Goal: Transaction & Acquisition: Purchase product/service

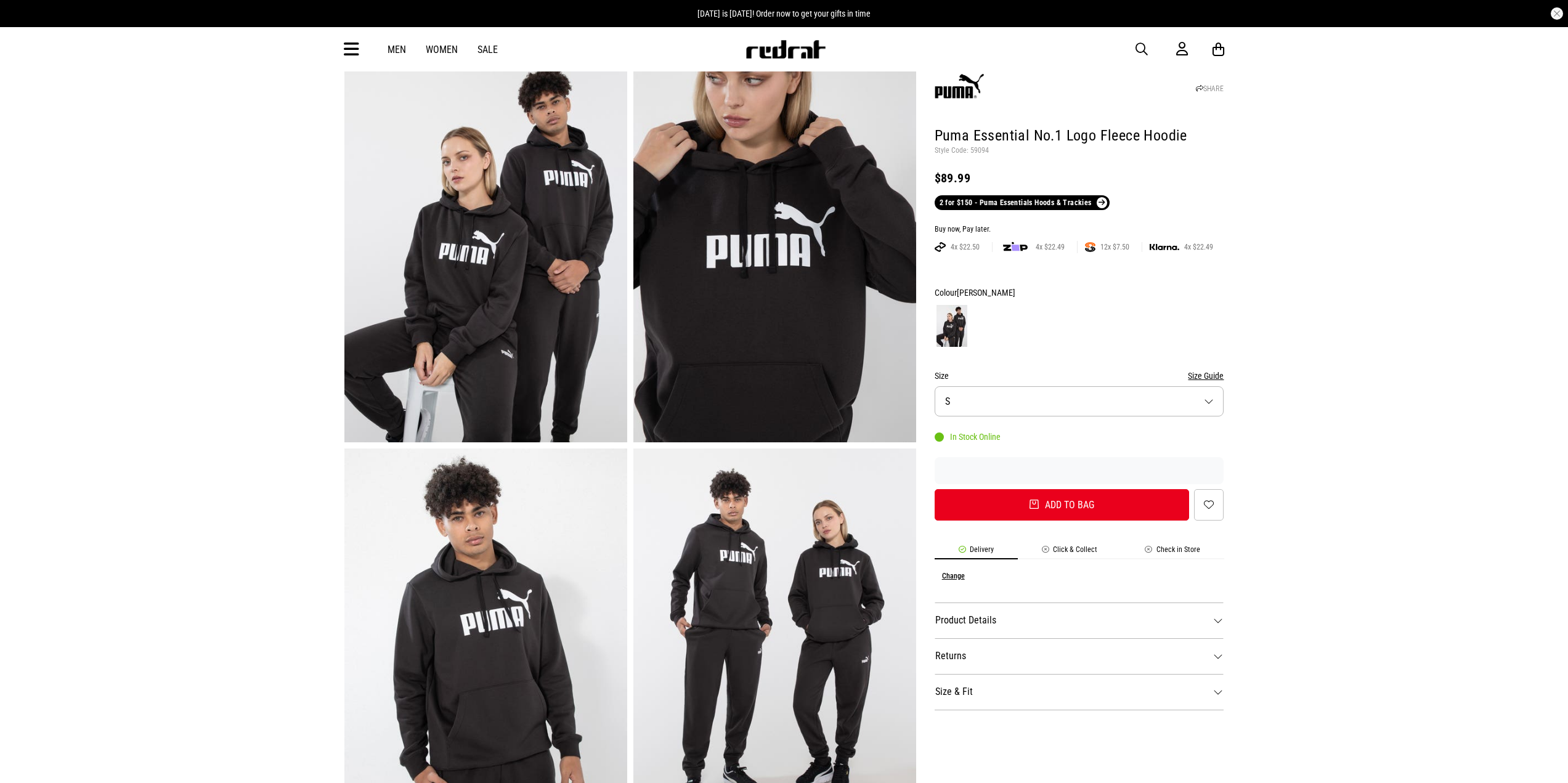
click at [809, 46] on img at bounding box center [785, 50] width 81 height 19
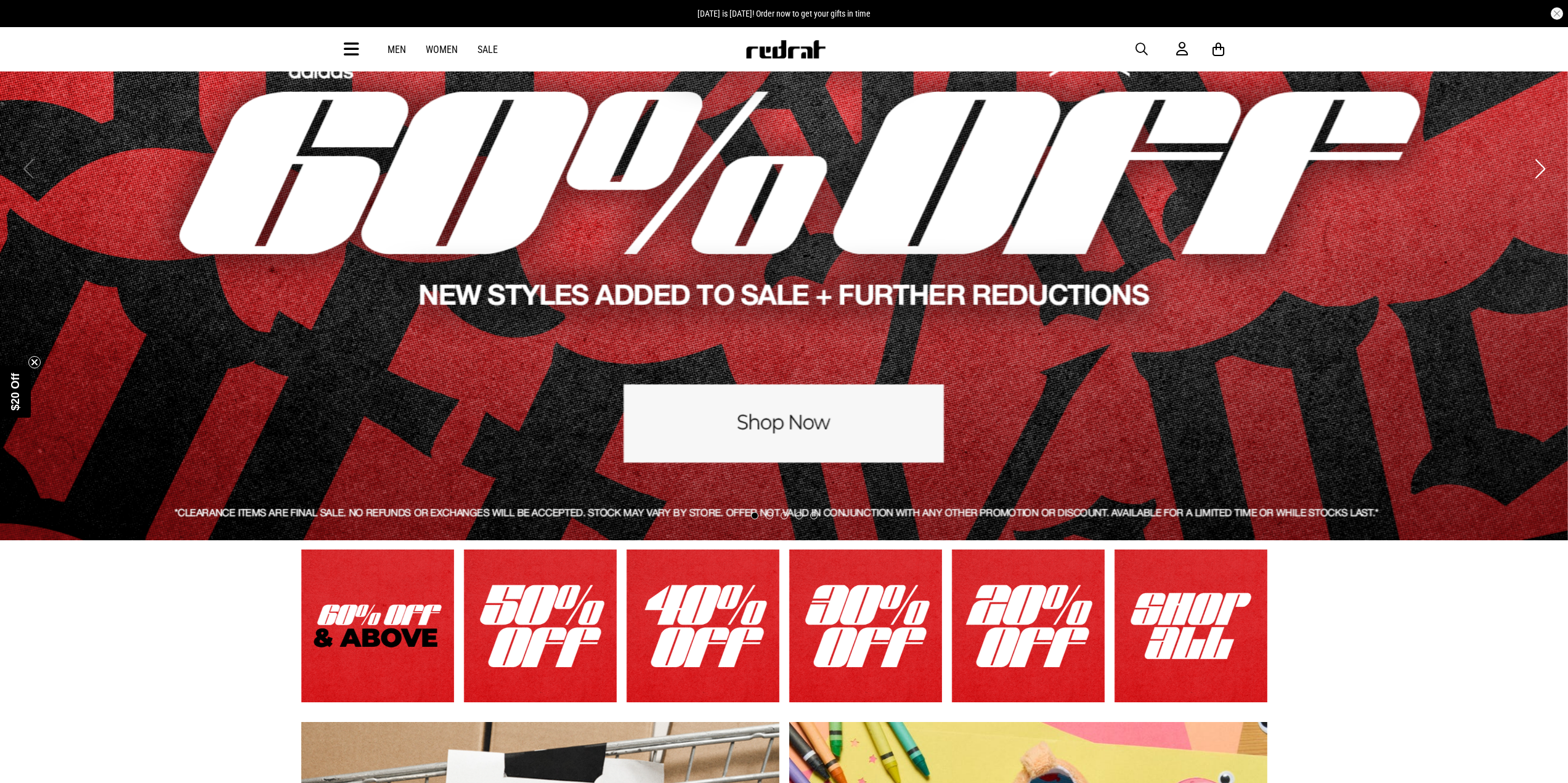
scroll to position [185, 0]
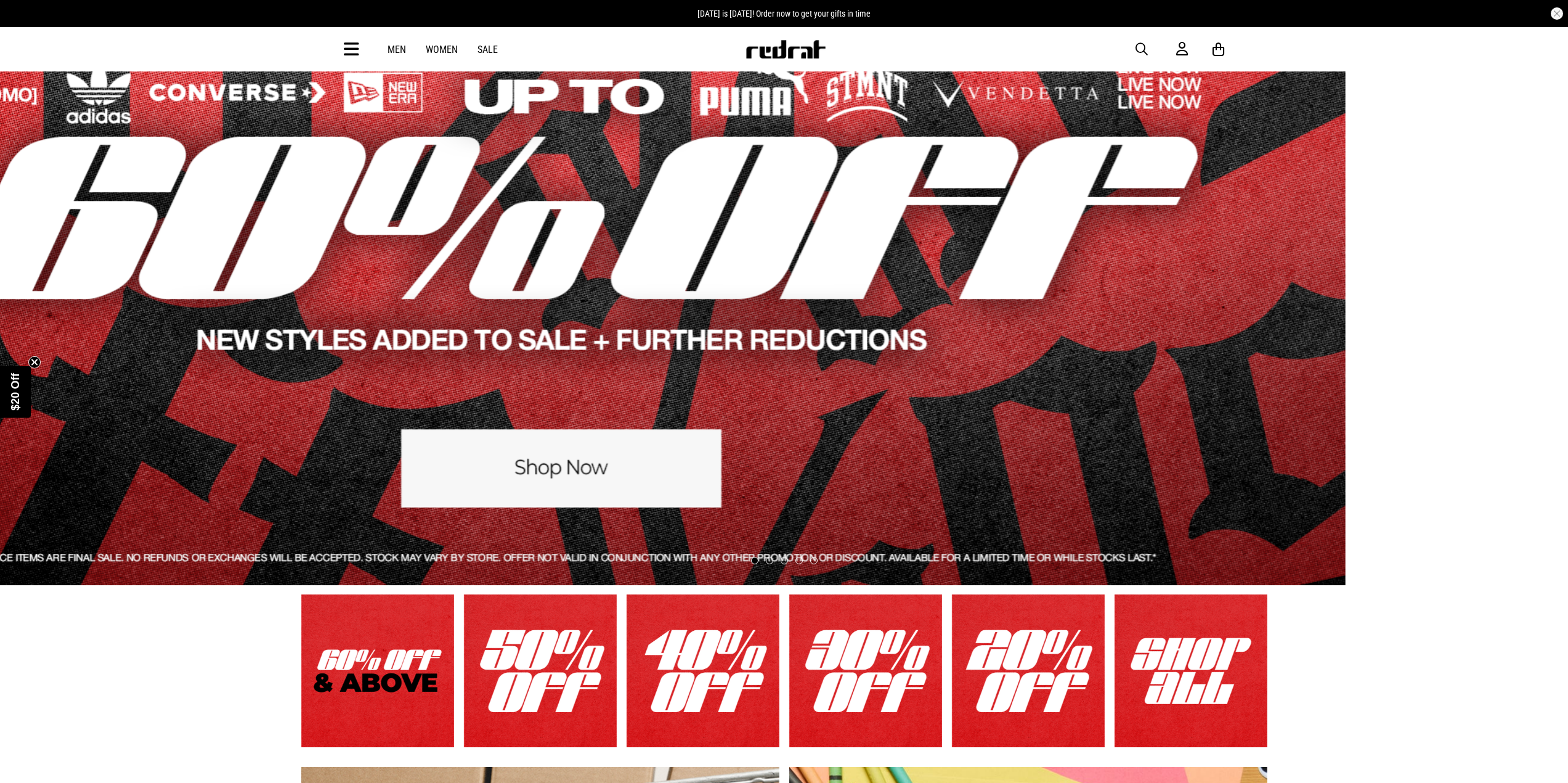
click at [518, 275] on link "1 / 5" at bounding box center [562, 214] width 1568 height 744
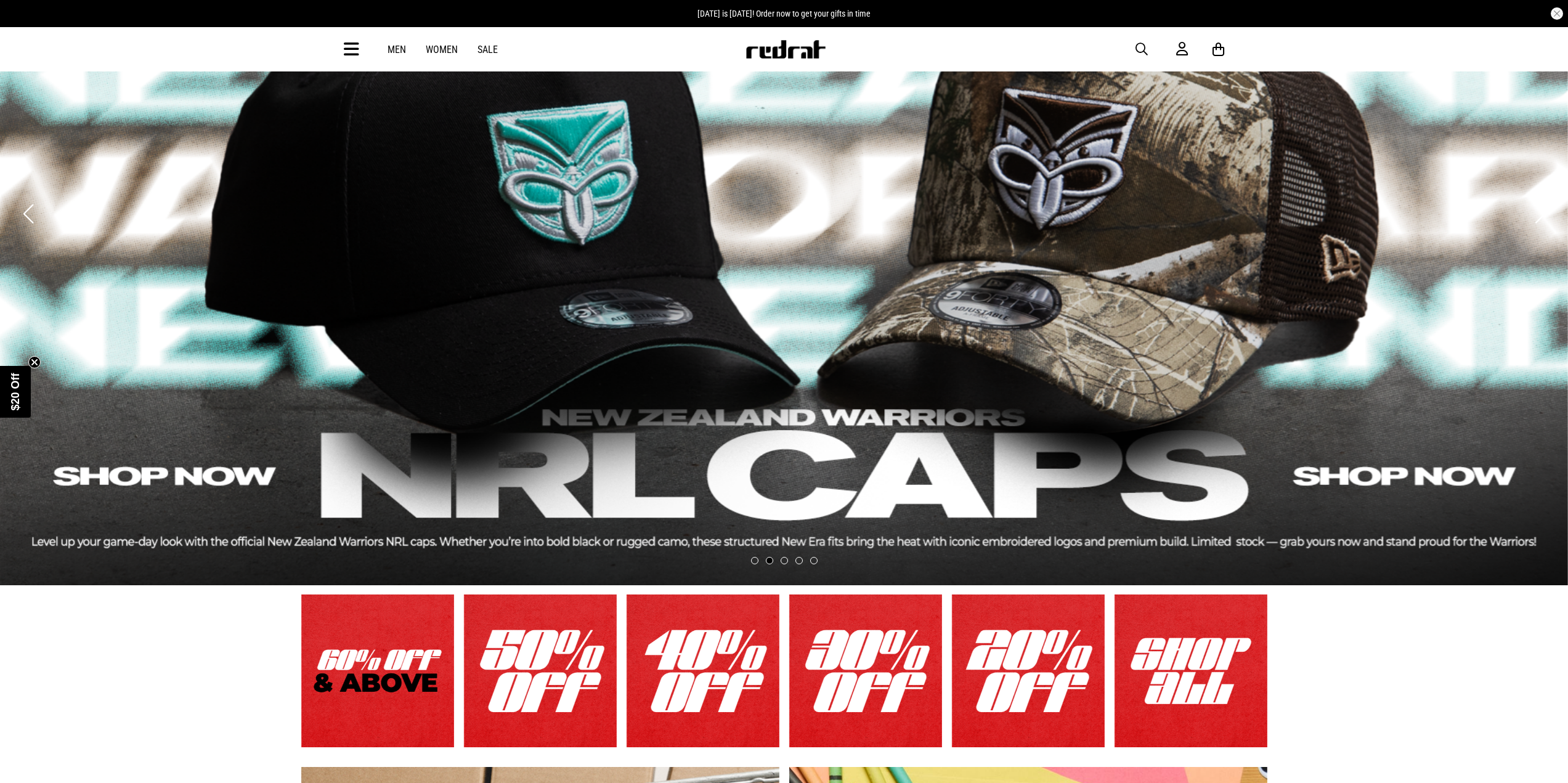
click at [488, 253] on link "2 / 5" at bounding box center [784, 214] width 1568 height 744
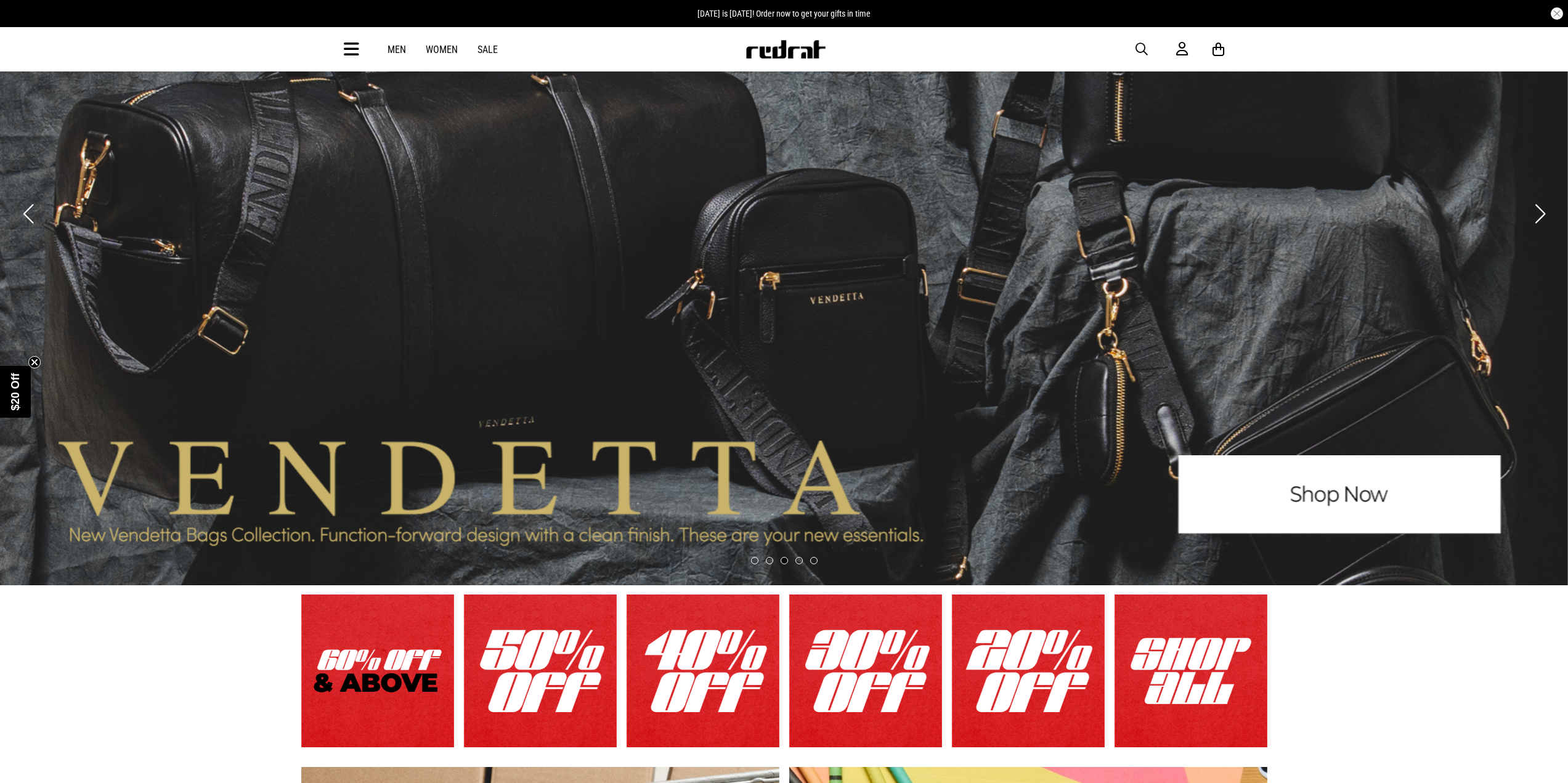
scroll to position [0, 0]
click at [1405, 500] on link "3 / 5" at bounding box center [784, 214] width 1568 height 744
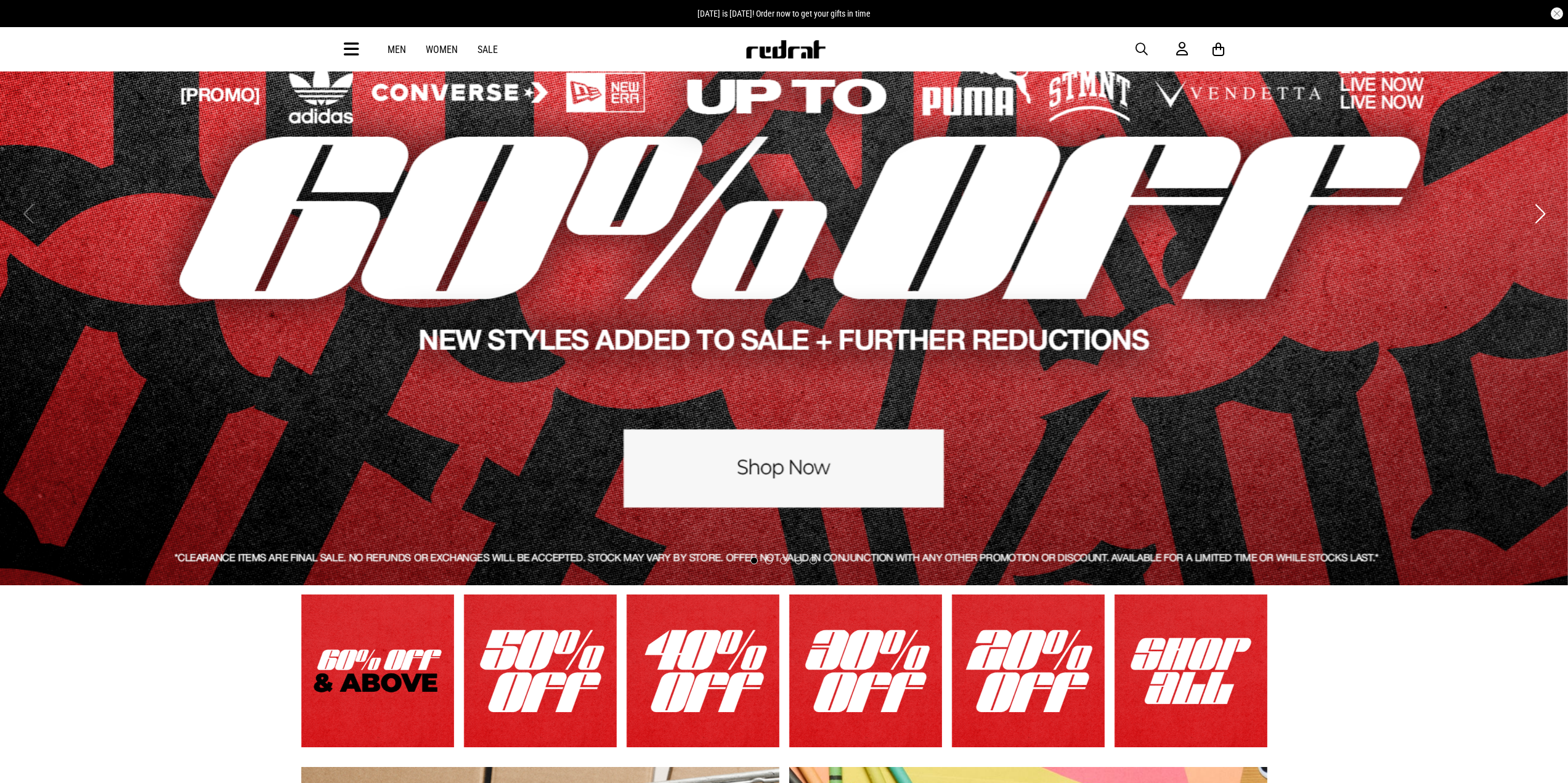
click at [594, 342] on link "1 / 5" at bounding box center [784, 214] width 1568 height 744
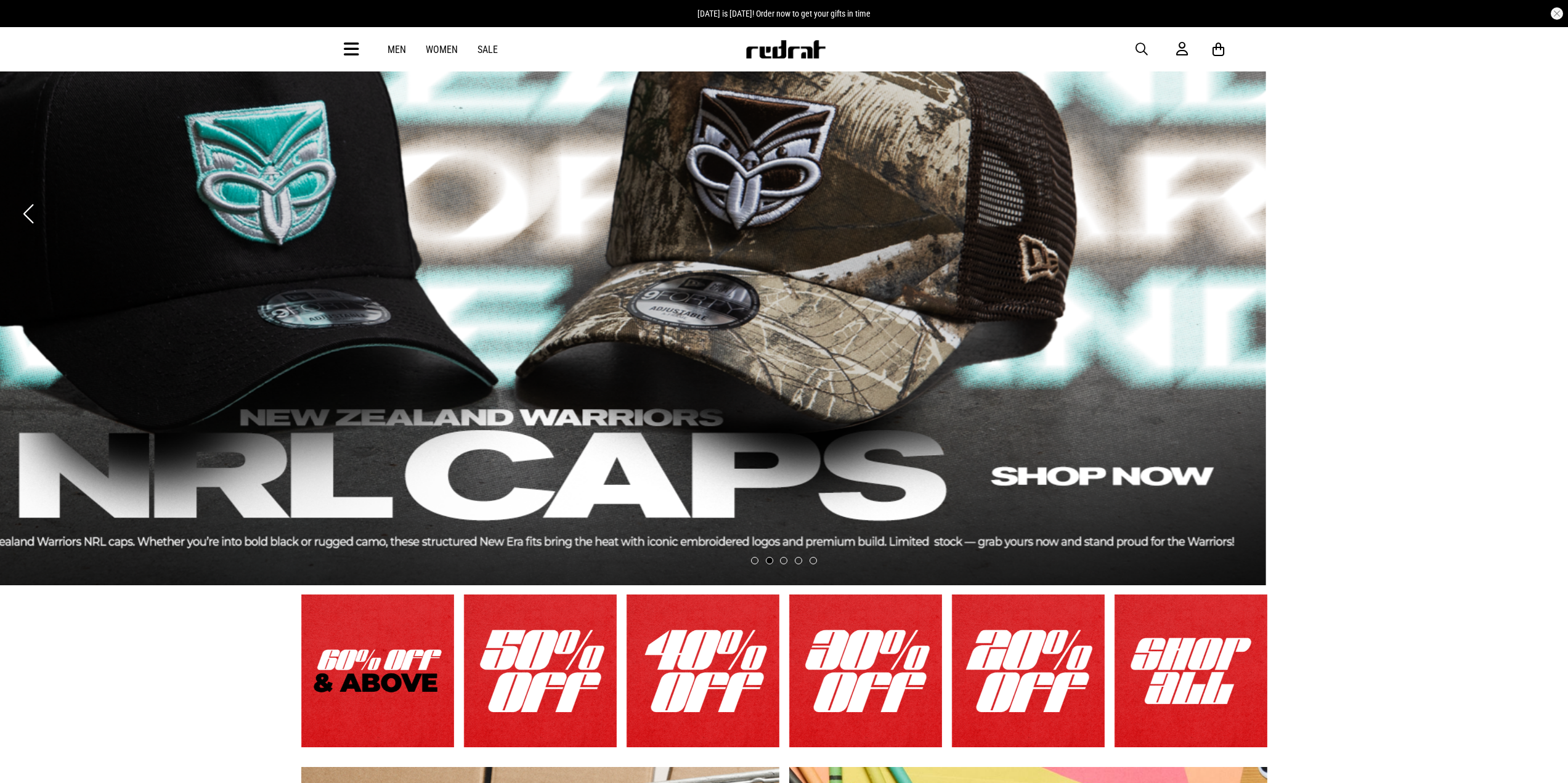
click at [789, 344] on link "2 / 5" at bounding box center [482, 214] width 1568 height 744
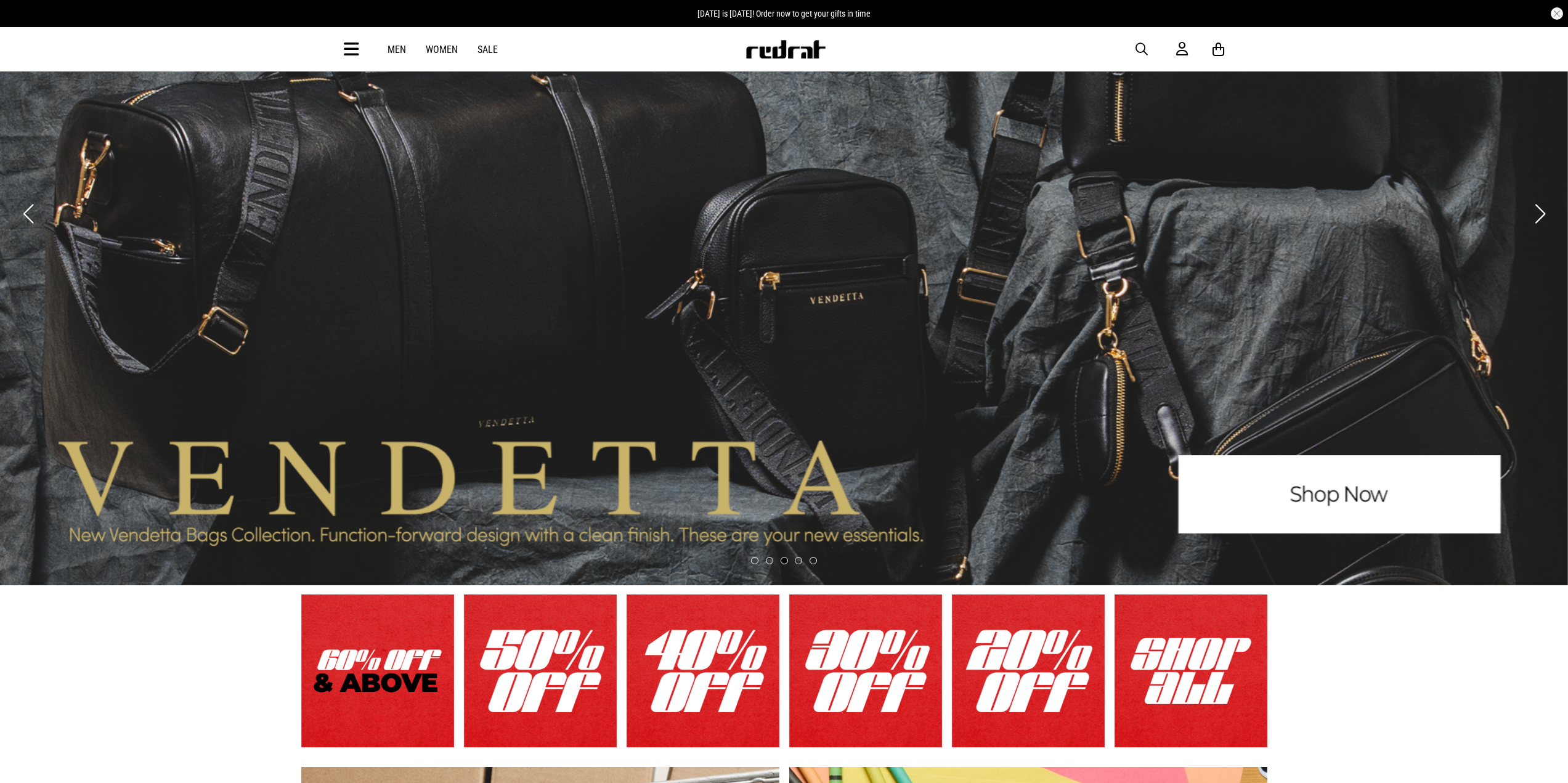
click at [751, 329] on link "3 / 5" at bounding box center [784, 214] width 1568 height 744
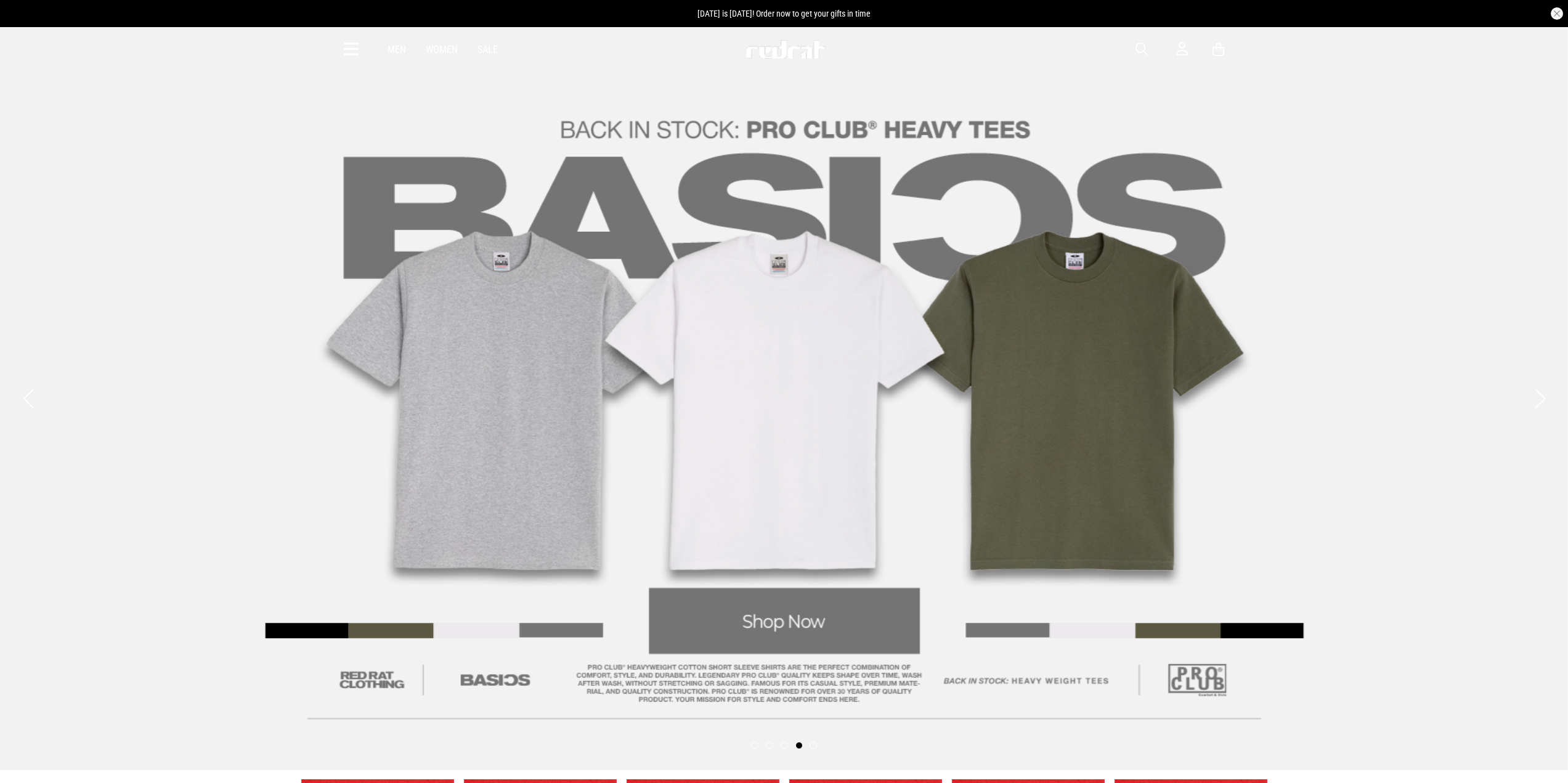
click at [716, 354] on link "4 / 5" at bounding box center [784, 399] width 1568 height 744
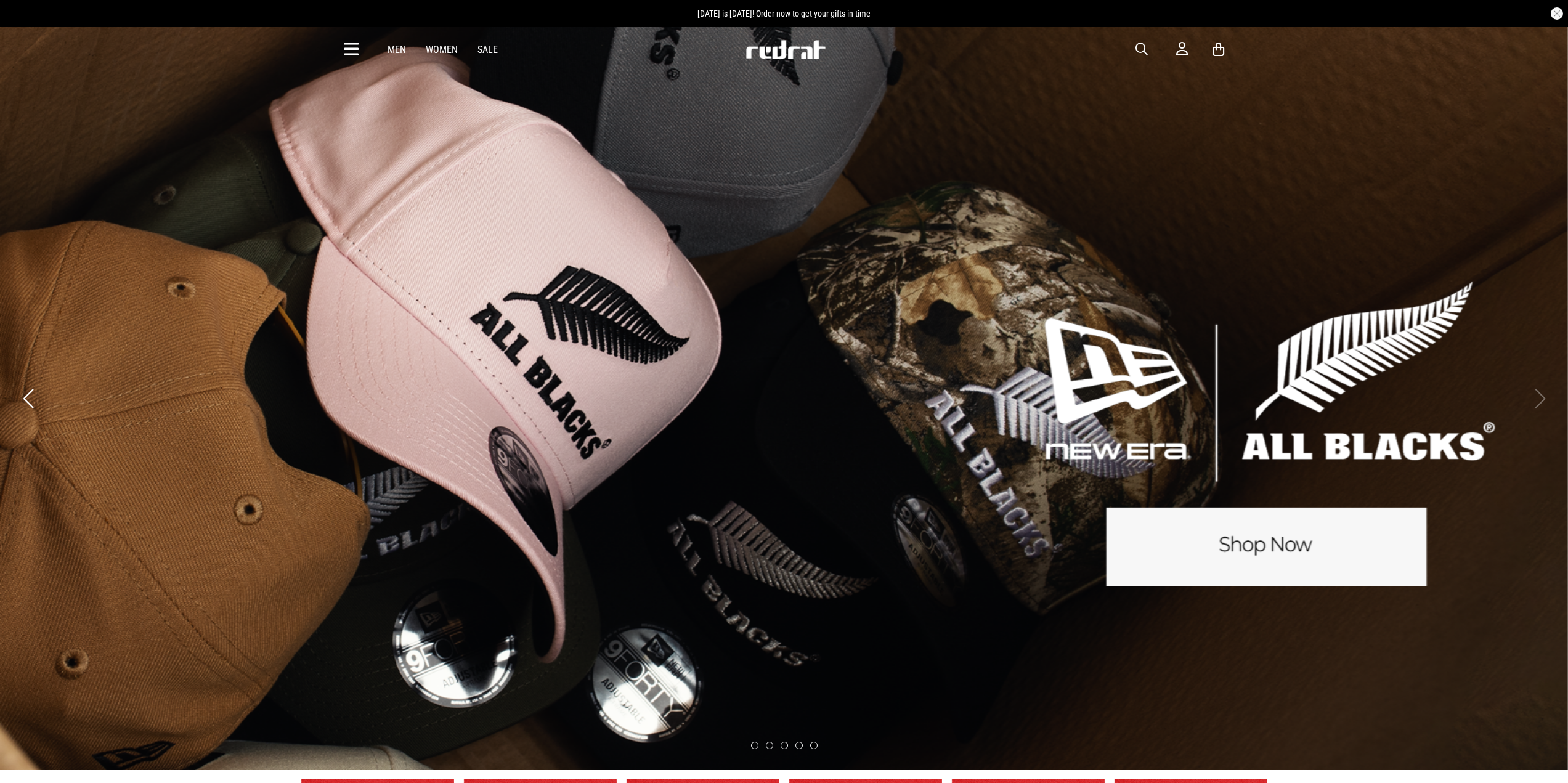
click at [385, 348] on link "5 / 5" at bounding box center [784, 399] width 1568 height 744
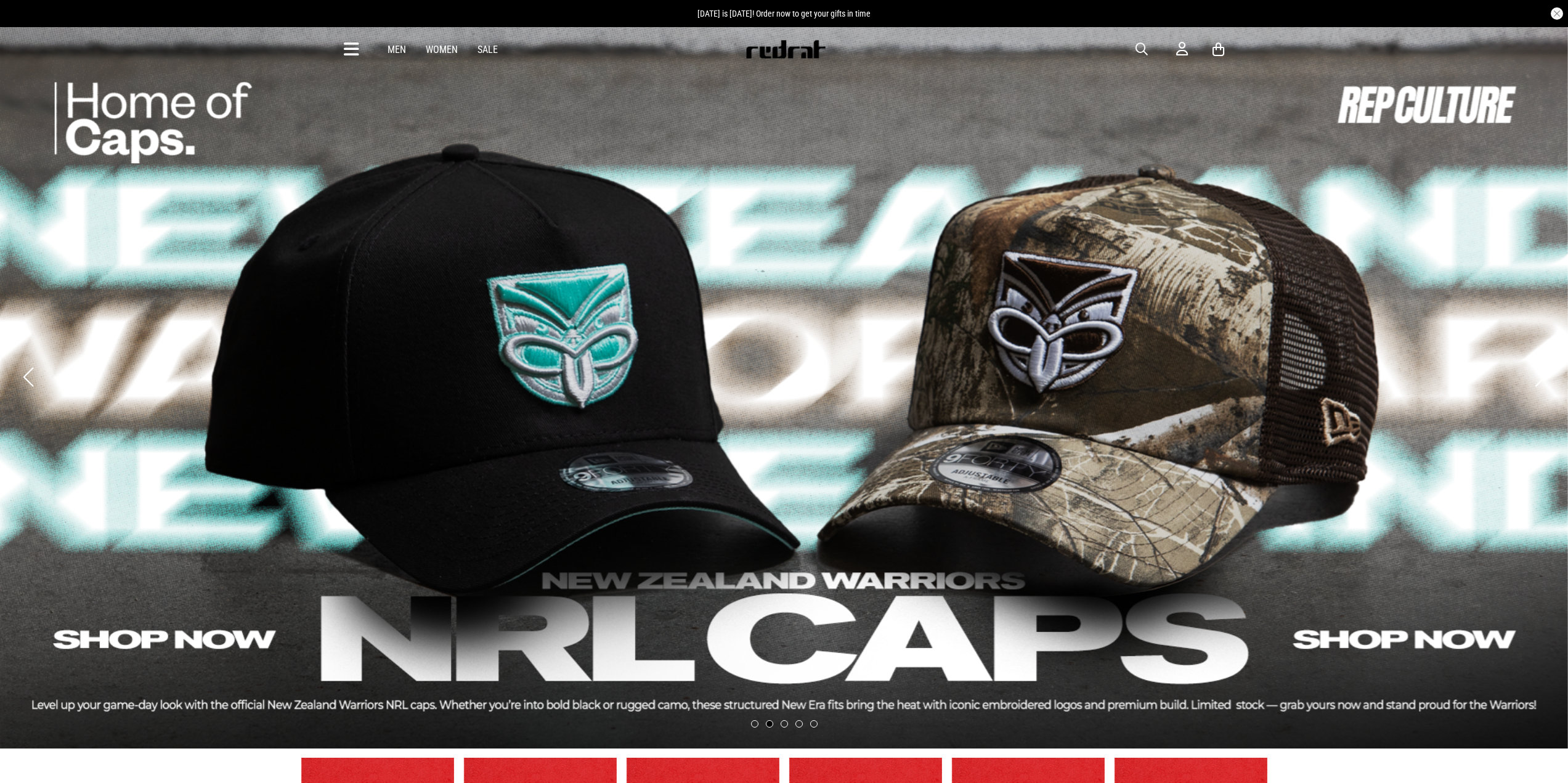
scroll to position [19, 0]
